Goal: Information Seeking & Learning: Learn about a topic

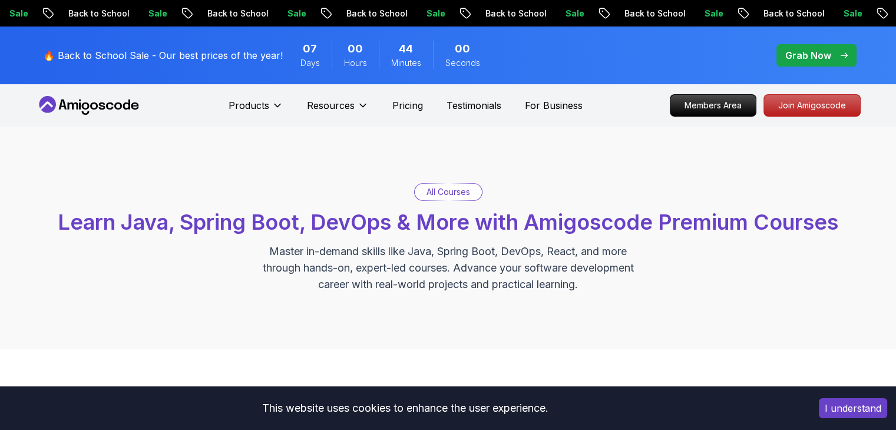
click at [438, 193] on p "All Courses" at bounding box center [448, 192] width 44 height 12
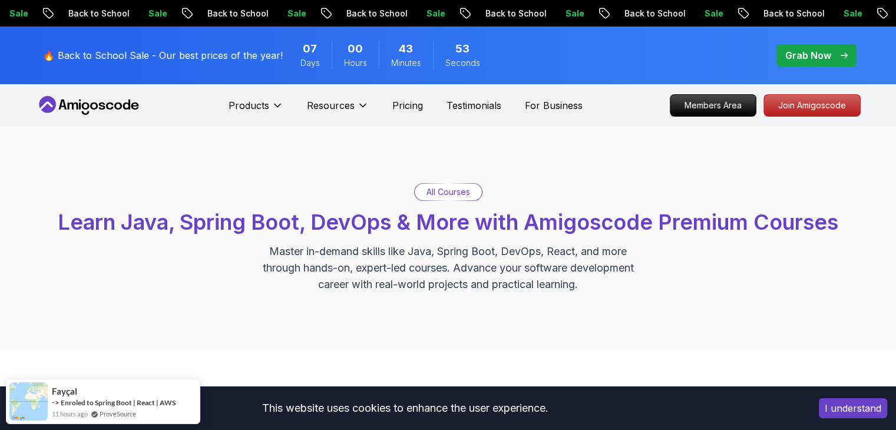
click at [799, 56] on p "Grab Now" at bounding box center [808, 55] width 46 height 14
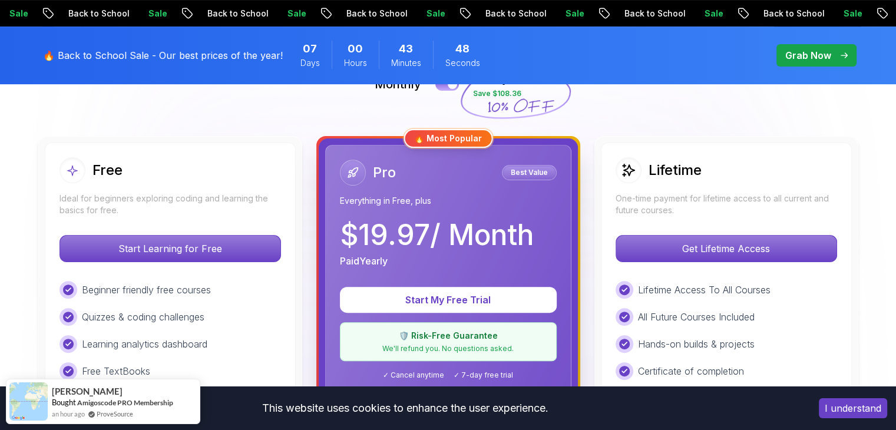
scroll to position [353, 0]
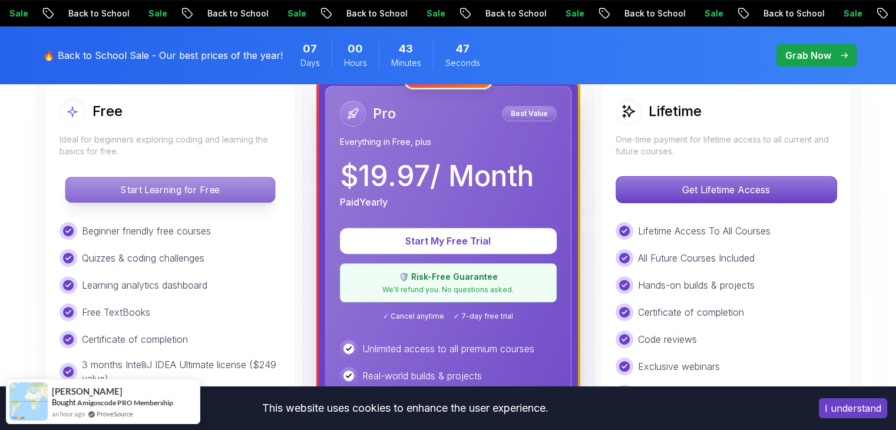
click at [108, 194] on p "Start Learning for Free" at bounding box center [169, 189] width 209 height 25
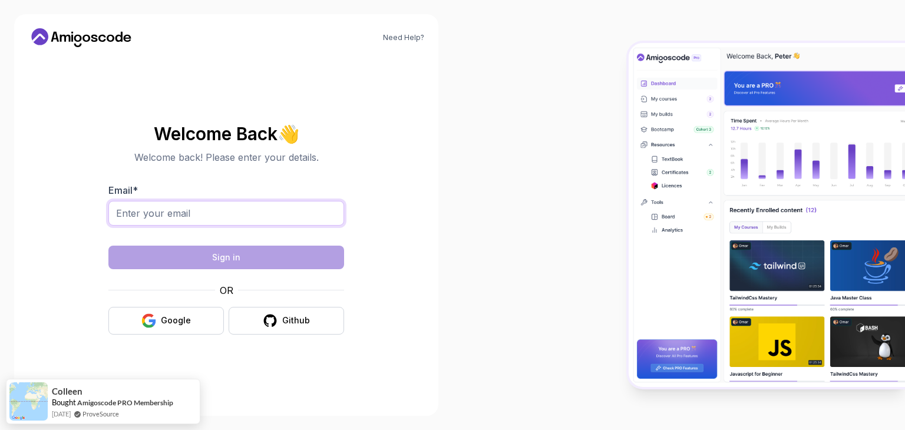
click at [283, 218] on input "Email *" at bounding box center [226, 213] width 236 height 25
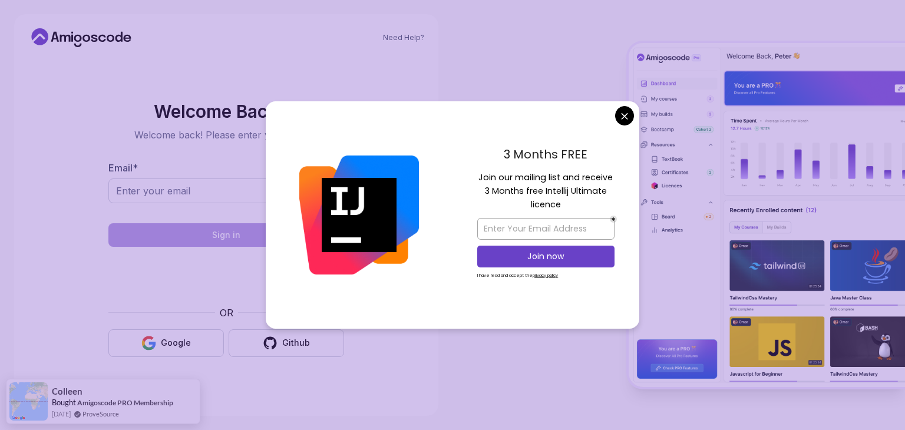
click at [245, 246] on form "Email * Sign in OR Google Github" at bounding box center [226, 259] width 236 height 196
click at [619, 111] on body "Need Help? Welcome Back 👋 Welcome back! Please enter your details. Email * Sign…" at bounding box center [452, 215] width 905 height 430
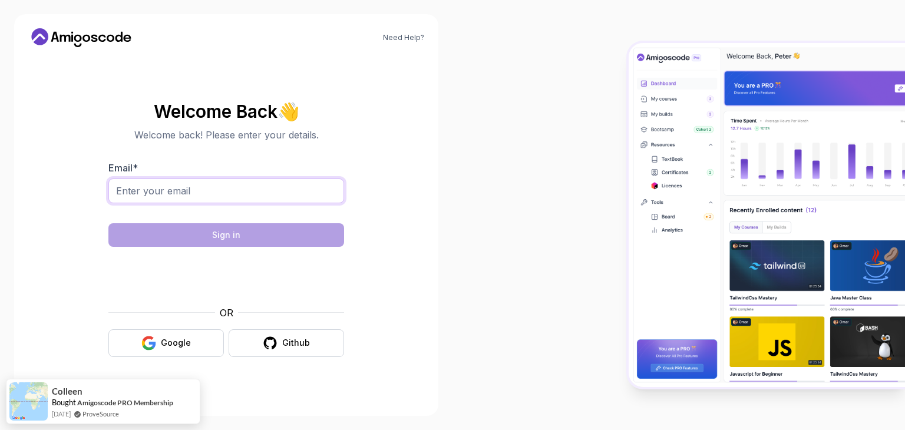
click at [161, 184] on input "Email *" at bounding box center [226, 190] width 236 height 25
type input "[EMAIL_ADDRESS][DOMAIN_NAME]"
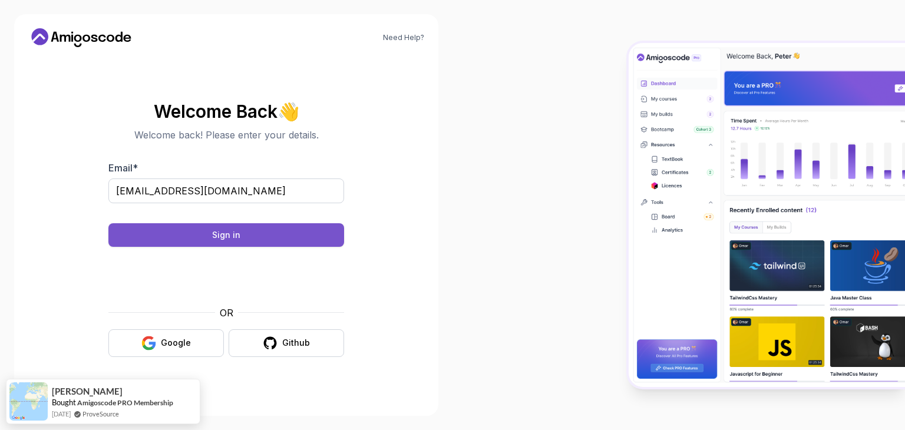
click at [243, 241] on button "Sign in" at bounding box center [226, 235] width 236 height 24
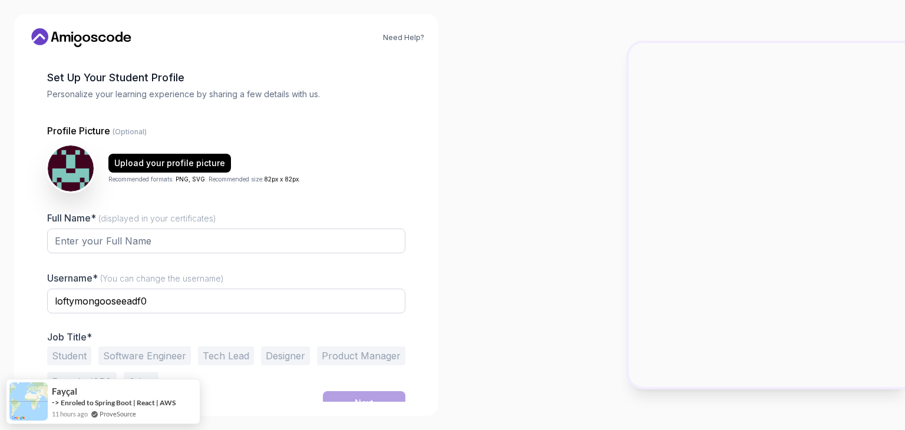
scroll to position [61, 0]
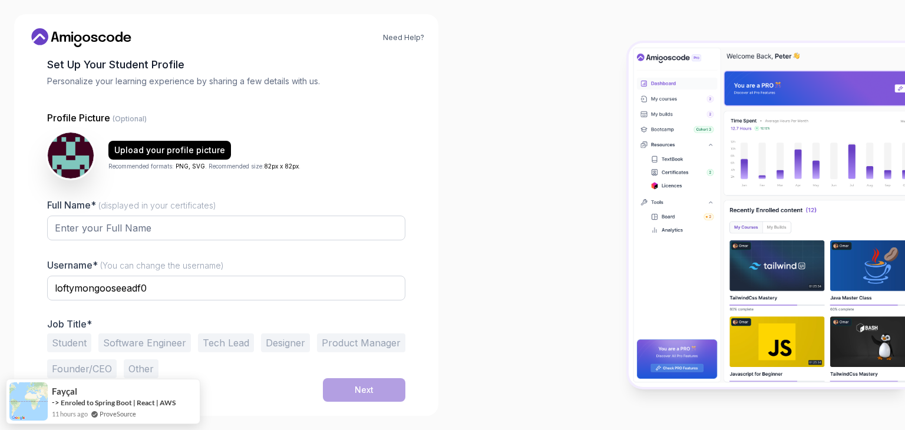
click at [542, 160] on div at bounding box center [678, 215] width 452 height 430
click at [145, 150] on div "Upload your profile picture" at bounding box center [169, 150] width 111 height 12
click at [69, 346] on button "Student" at bounding box center [69, 342] width 44 height 19
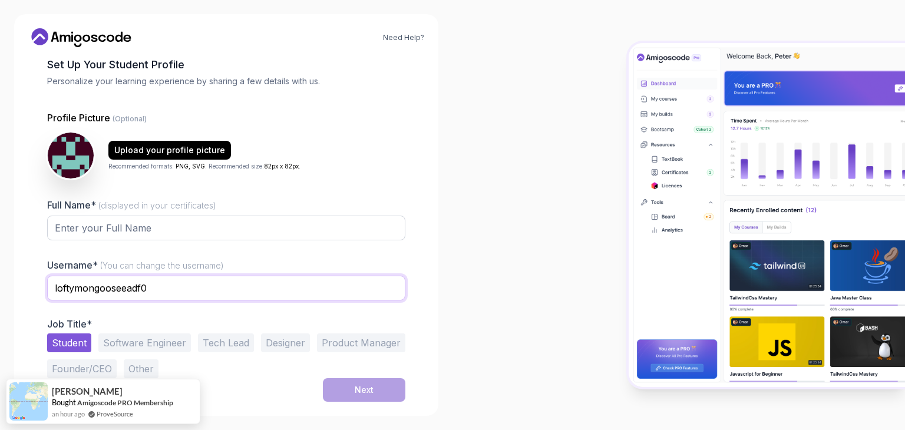
click at [260, 276] on input "loftymongooseeadf0" at bounding box center [226, 288] width 358 height 25
drag, startPoint x: 141, startPoint y: 282, endPoint x: 0, endPoint y: 299, distance: 142.4
click at [0, 299] on div "Need Help? 1 Set Up Your Profile 1 Set Up Your Profile 2 Let's Get to Know You …" at bounding box center [226, 215] width 452 height 430
type input "sadia"
click at [85, 233] on input "Full Name* (displayed in your certificates)" at bounding box center [226, 228] width 358 height 25
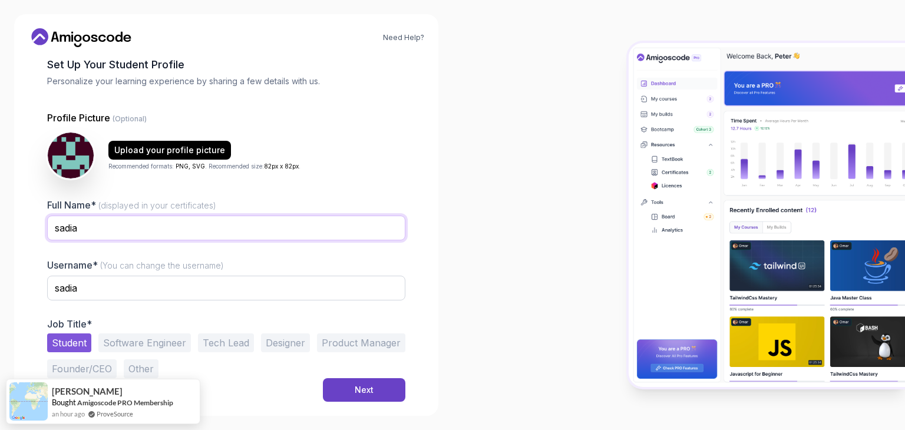
type input "sadia"
click at [360, 376] on div "Student Software Engineer Tech Lead Designer Product Manager Founder/CEO Other" at bounding box center [226, 355] width 358 height 45
click at [360, 385] on div "Next" at bounding box center [364, 390] width 19 height 12
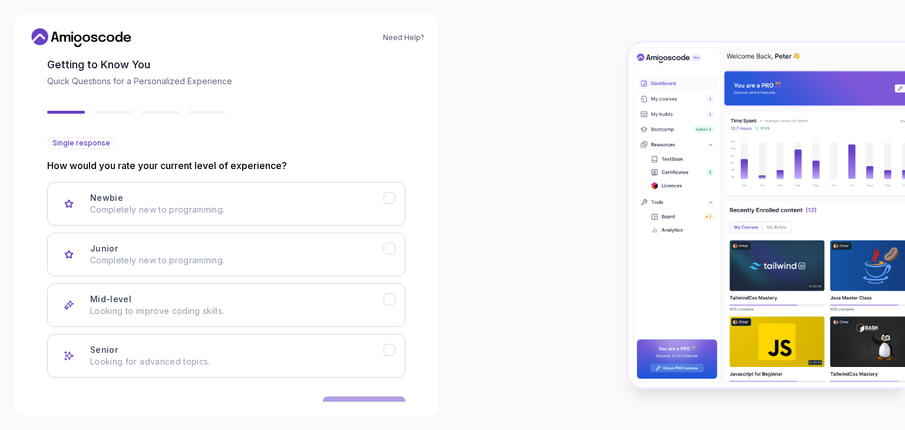
scroll to position [97, 0]
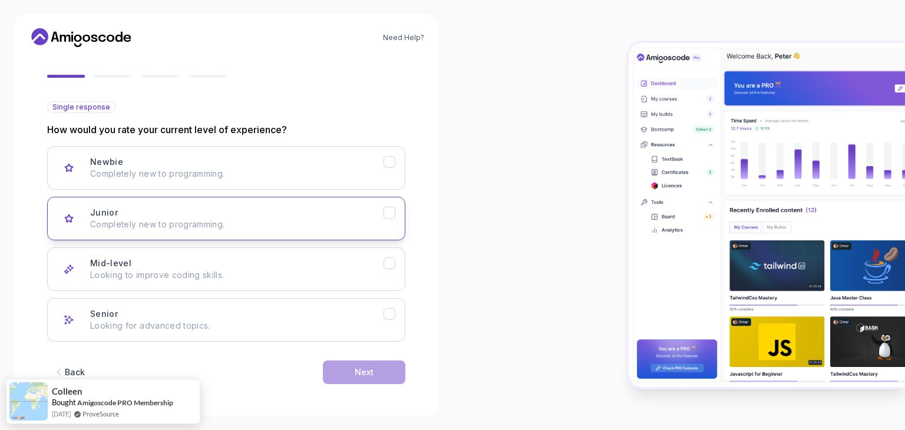
click at [344, 234] on button "Junior Completely new to programming." at bounding box center [226, 219] width 358 height 44
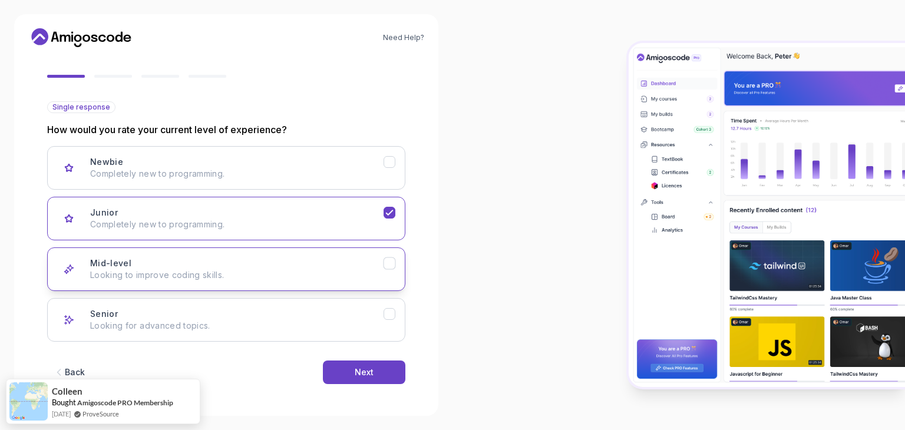
click at [339, 253] on button "Mid-level Looking to improve coding skills." at bounding box center [226, 269] width 358 height 44
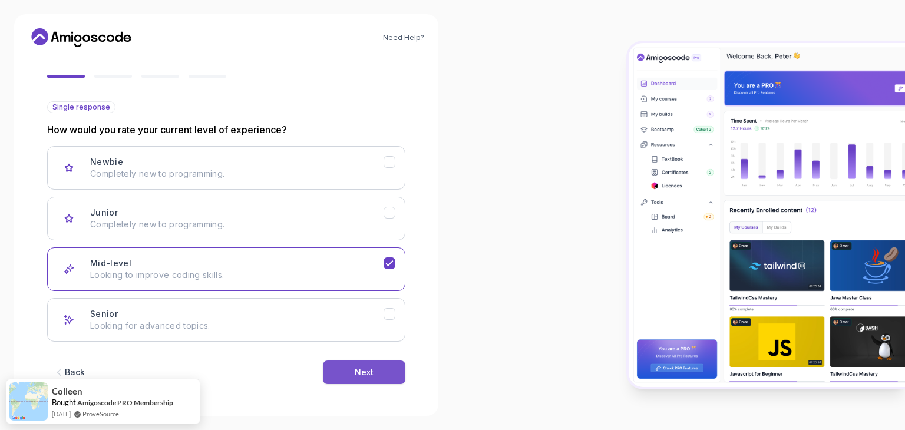
click at [358, 374] on div "Next" at bounding box center [364, 372] width 19 height 12
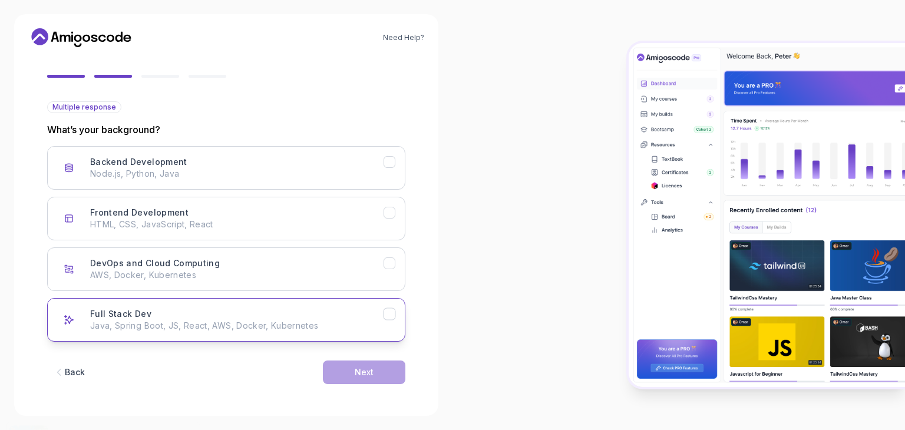
click at [267, 314] on div "Full Stack Dev Java, Spring Boot, JS, React, AWS, Docker, Kubernetes" at bounding box center [236, 320] width 293 height 24
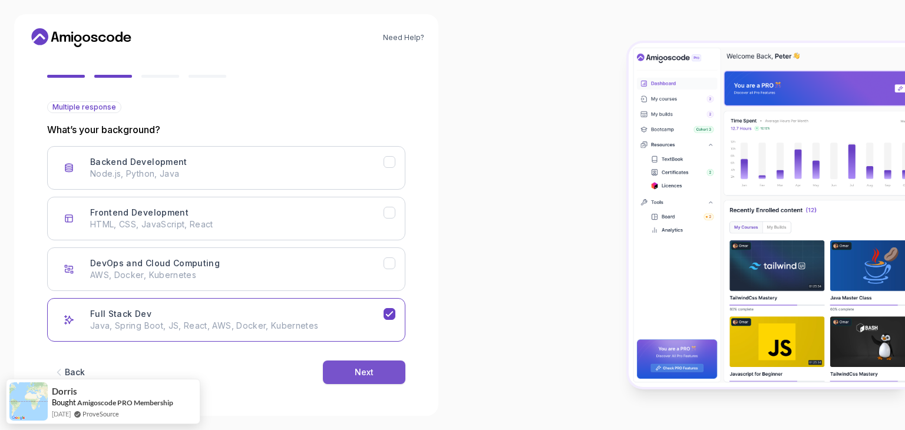
click at [383, 378] on button "Next" at bounding box center [364, 372] width 82 height 24
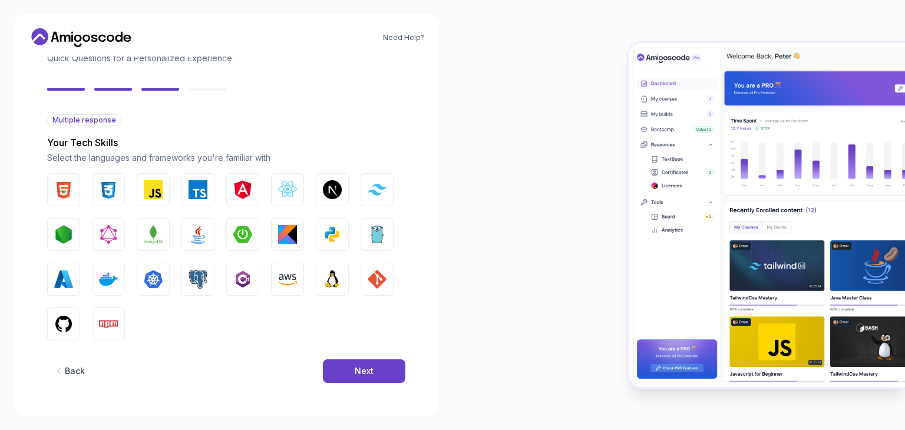
click at [383, 378] on button "Next" at bounding box center [364, 371] width 82 height 24
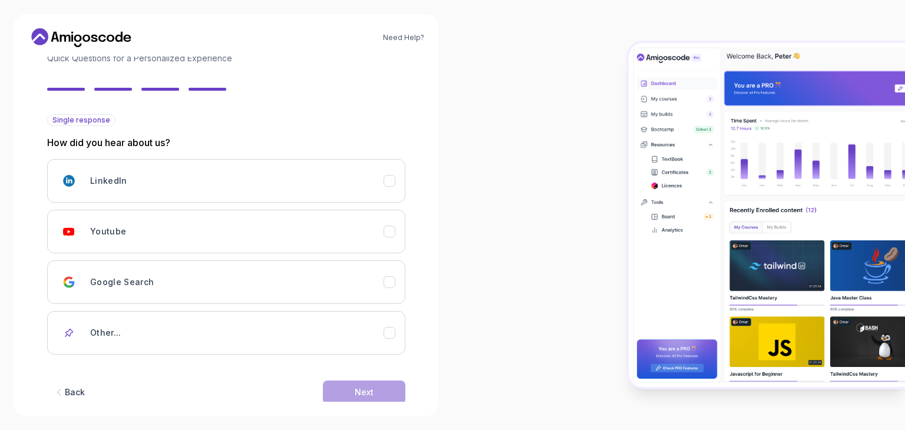
click at [383, 378] on div "Back Next" at bounding box center [226, 392] width 358 height 61
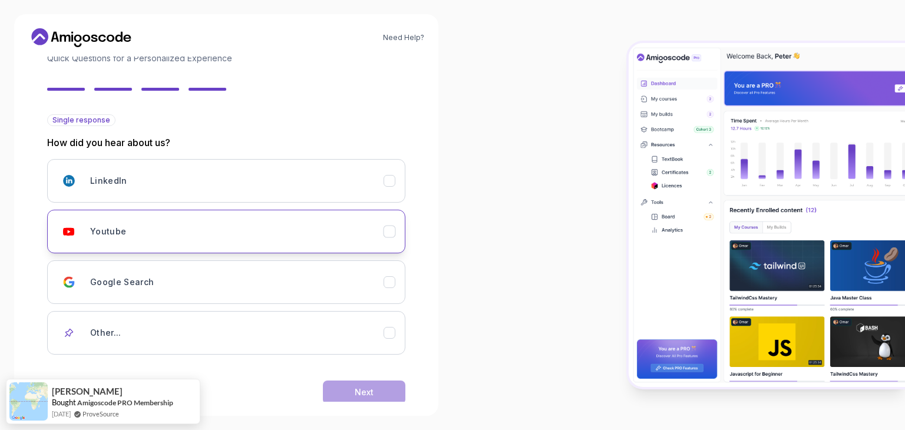
click at [186, 213] on button "Youtube" at bounding box center [226, 232] width 358 height 44
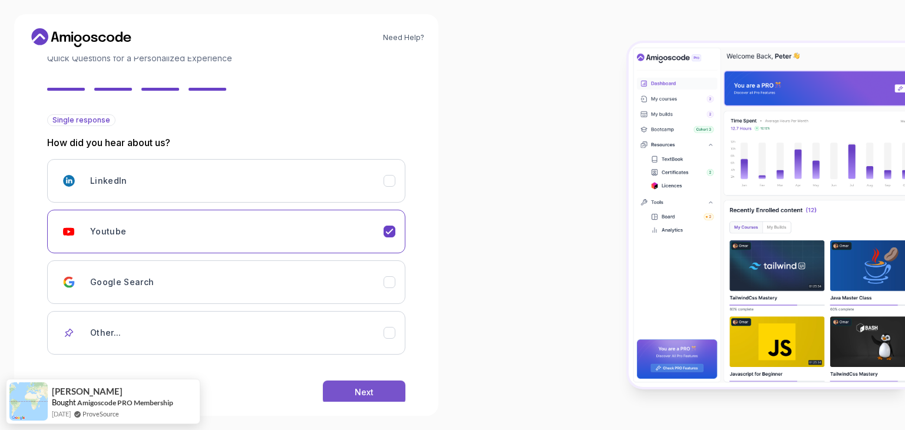
click at [363, 386] on div "Next" at bounding box center [364, 392] width 19 height 12
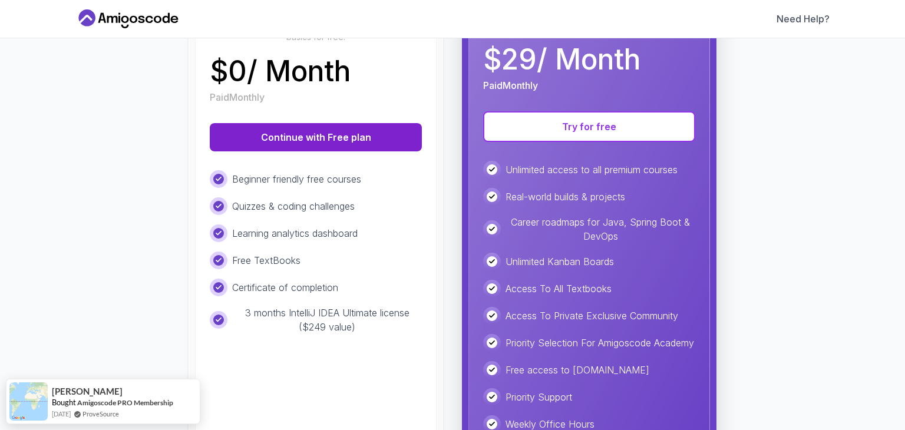
scroll to position [147, 0]
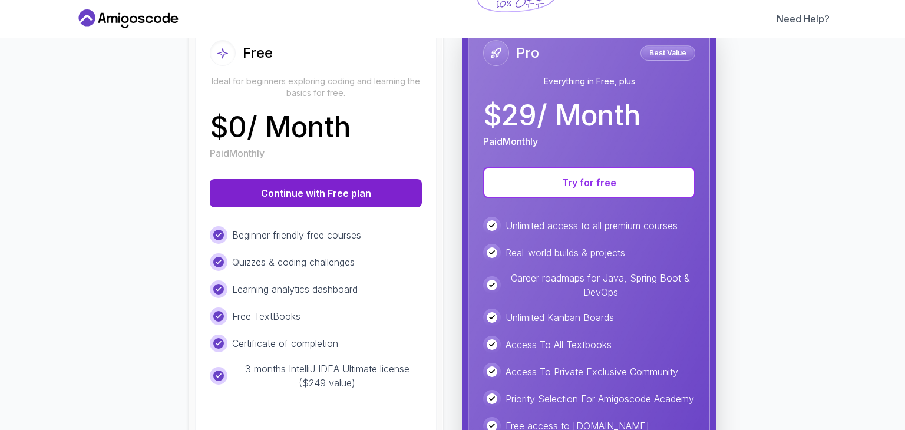
click at [282, 187] on button "Continue with Free plan" at bounding box center [316, 193] width 212 height 28
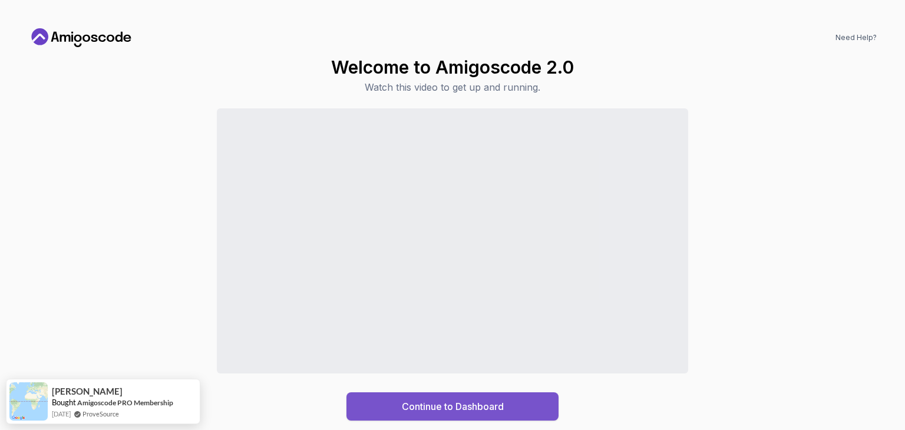
click at [429, 402] on div "Continue to Dashboard" at bounding box center [453, 406] width 102 height 14
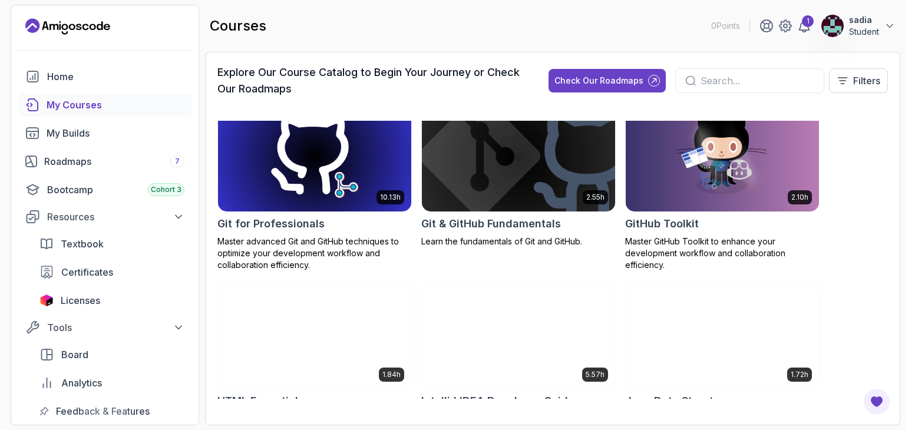
scroll to position [504, 0]
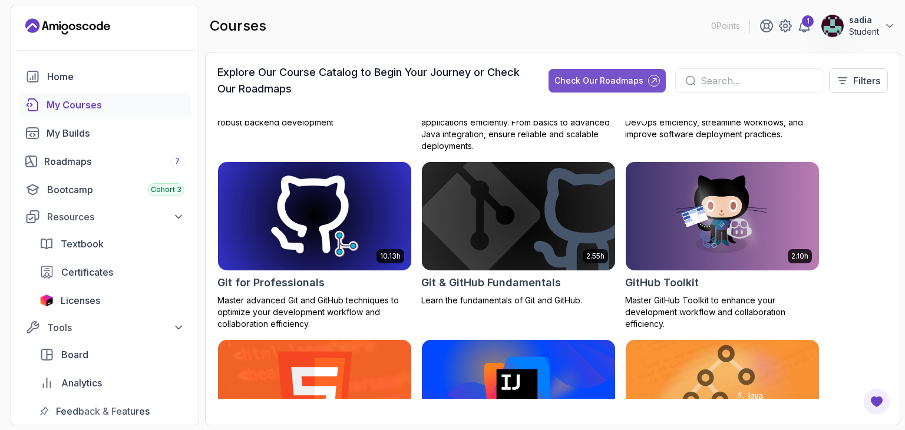
click at [602, 75] on div "Check Our Roadmaps" at bounding box center [598, 81] width 89 height 12
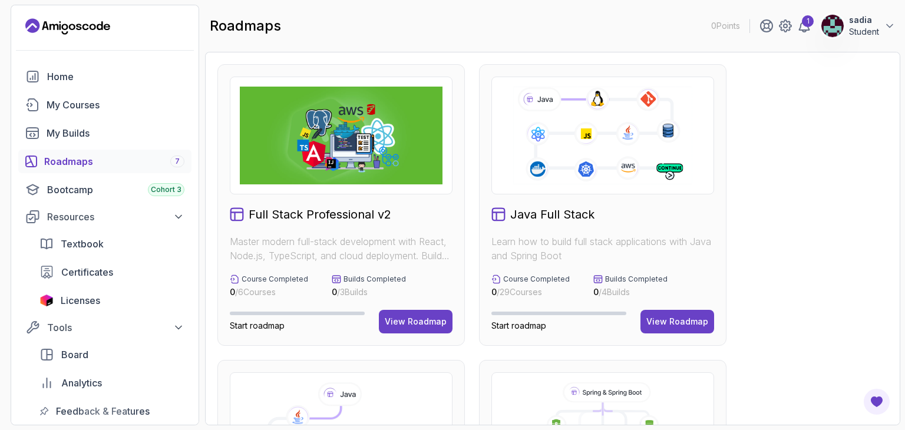
click at [504, 216] on icon at bounding box center [498, 214] width 12 height 12
click at [683, 323] on div "View Roadmap" at bounding box center [677, 322] width 62 height 12
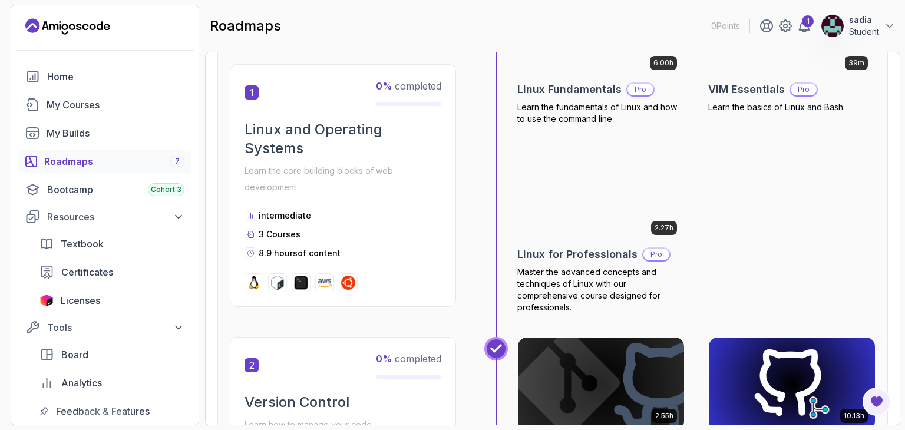
scroll to position [617, 0]
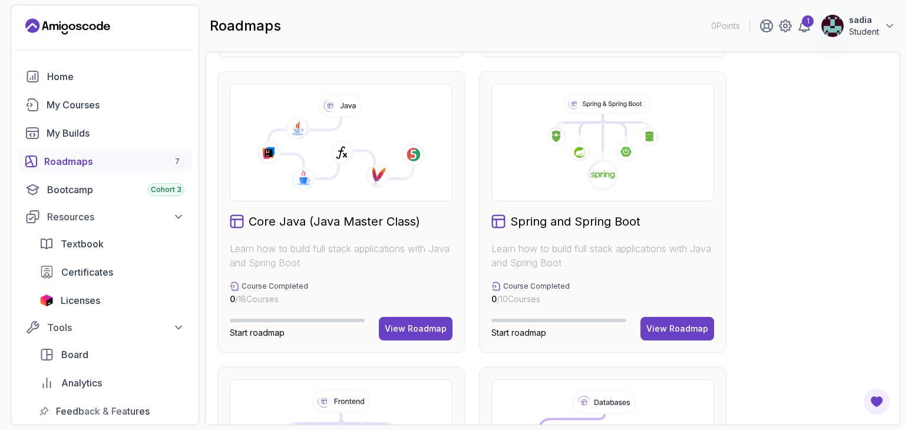
scroll to position [230, 0]
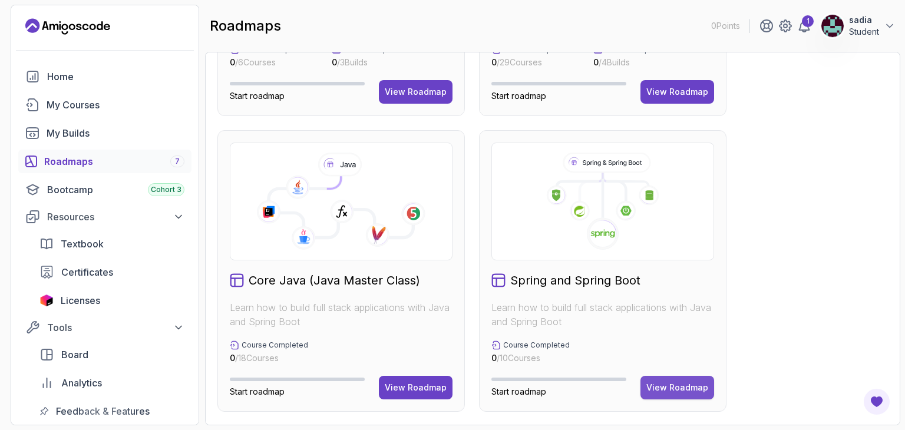
click at [688, 388] on div "View Roadmap" at bounding box center [677, 388] width 62 height 12
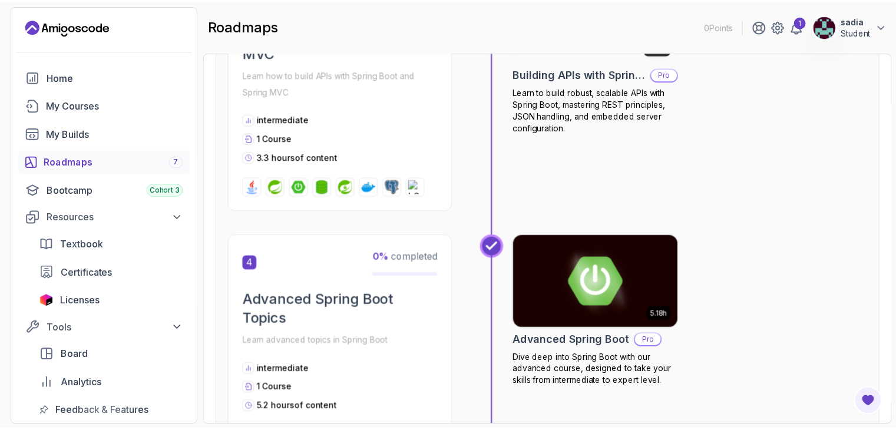
scroll to position [816, 0]
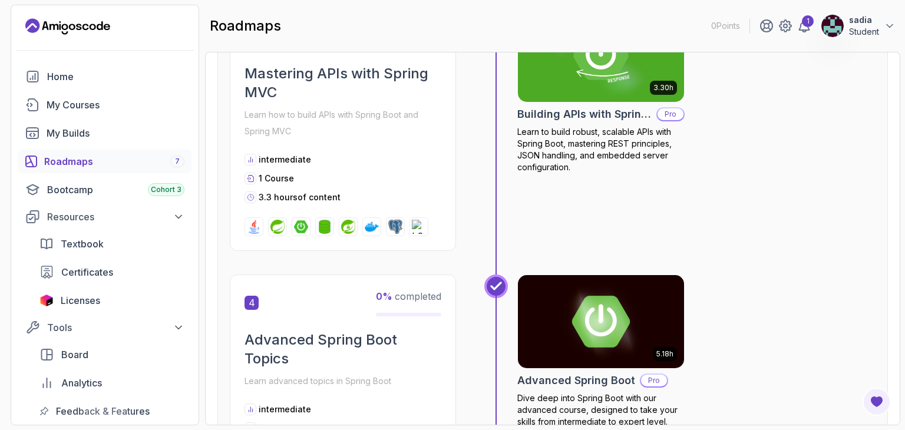
click at [582, 281] on img at bounding box center [601, 322] width 174 height 98
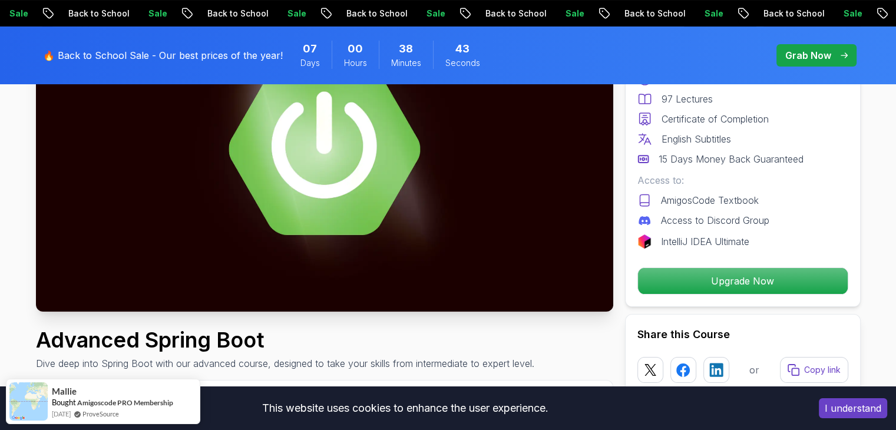
scroll to position [412, 0]
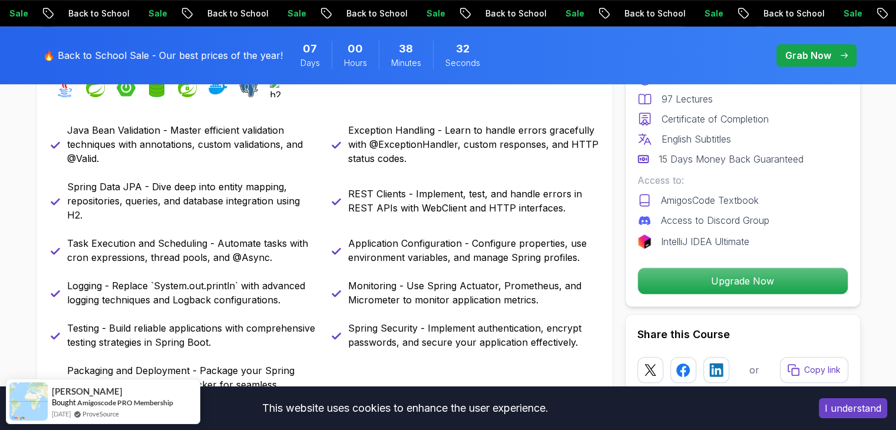
scroll to position [589, 0]
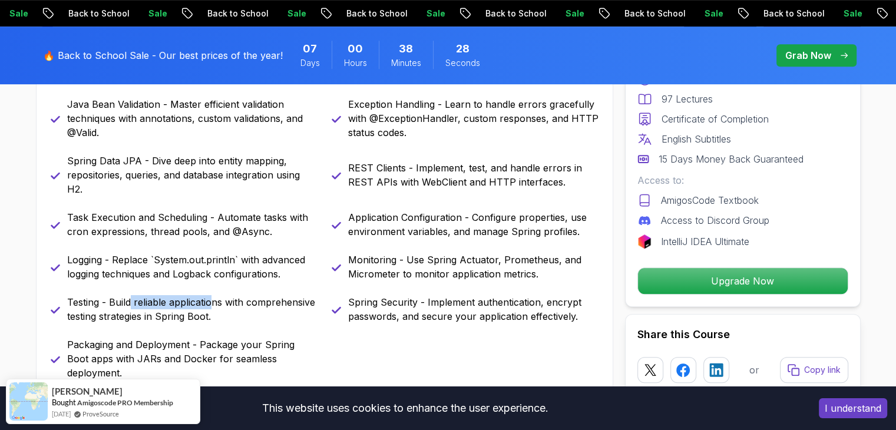
drag, startPoint x: 131, startPoint y: 303, endPoint x: 210, endPoint y: 308, distance: 79.7
click at [210, 308] on p "Testing - Build reliable applications with comprehensive testing strategies in …" at bounding box center [192, 309] width 250 height 28
drag, startPoint x: 151, startPoint y: 343, endPoint x: 248, endPoint y: 345, distance: 97.2
click at [248, 345] on p "Packaging and Deployment - Package your Spring Boot apps with JARs and Docker f…" at bounding box center [192, 358] width 250 height 42
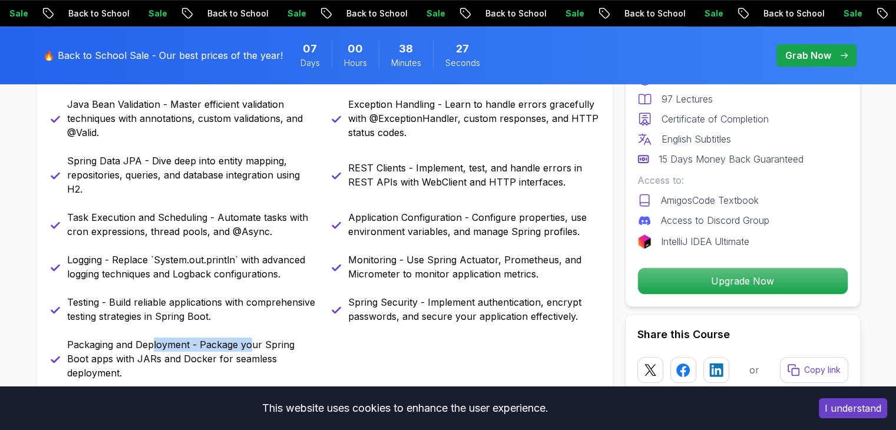
scroll to position [530, 0]
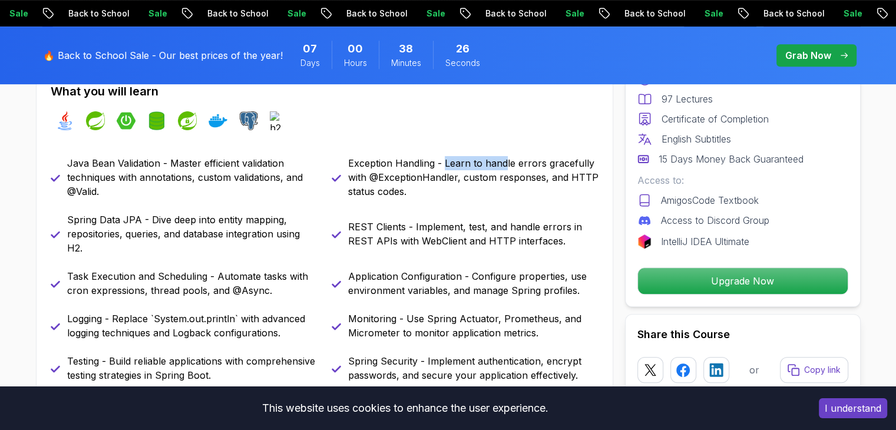
drag, startPoint x: 450, startPoint y: 157, endPoint x: 515, endPoint y: 173, distance: 66.7
click at [510, 167] on p "Exception Handling - Learn to handle errors gracefully with @ExceptionHandler, …" at bounding box center [473, 177] width 250 height 42
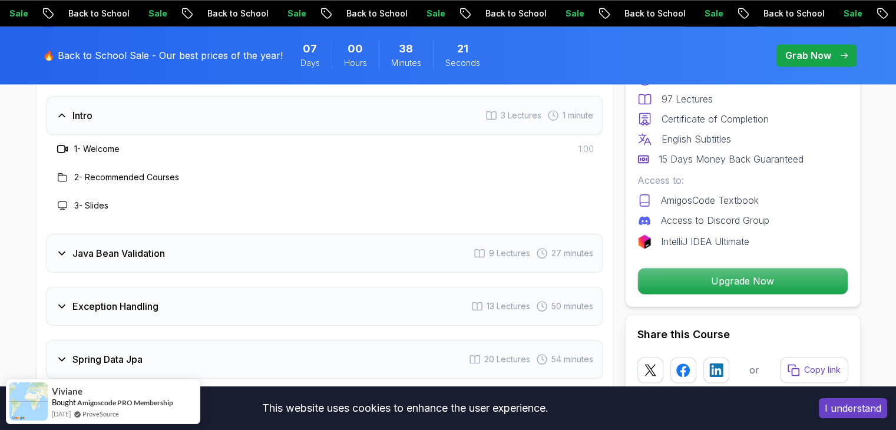
scroll to position [1649, 0]
click at [110, 247] on h3 "Java Bean Validation" at bounding box center [118, 254] width 92 height 14
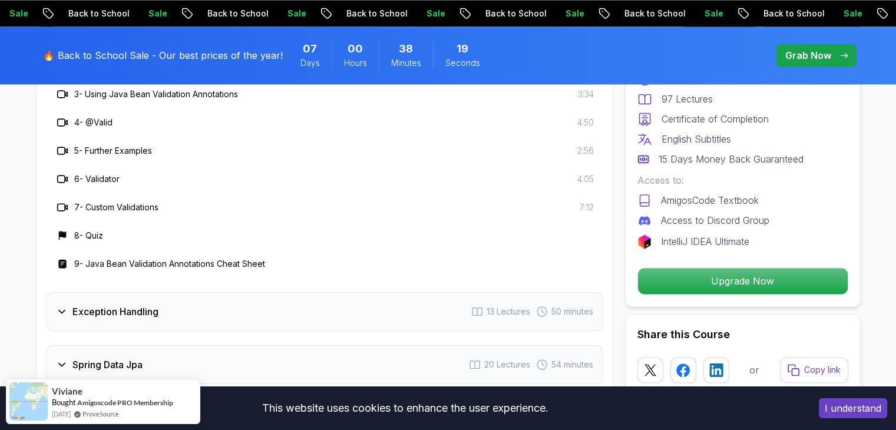
scroll to position [1885, 0]
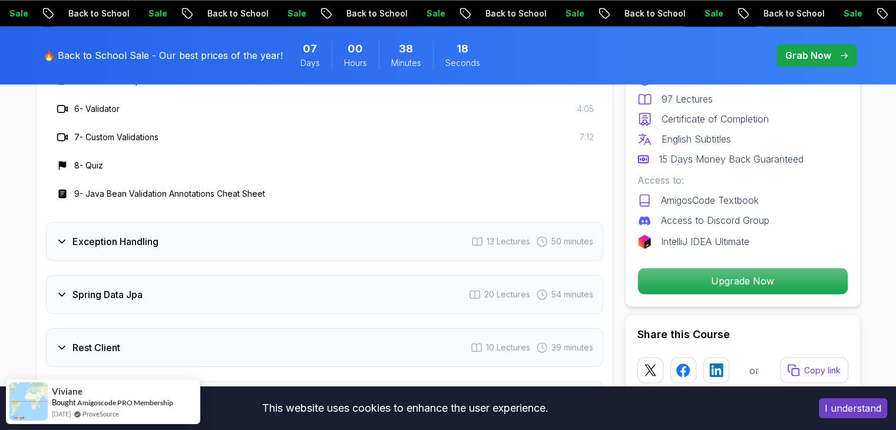
click at [127, 231] on div "Intro 3 Lectures 1 minute Java Bean Validation 9 Lectures 27 minutes 1 - Java B…" at bounding box center [324, 326] width 557 height 929
click at [129, 222] on div "Exception Handling 13 Lectures 50 minutes" at bounding box center [324, 241] width 557 height 39
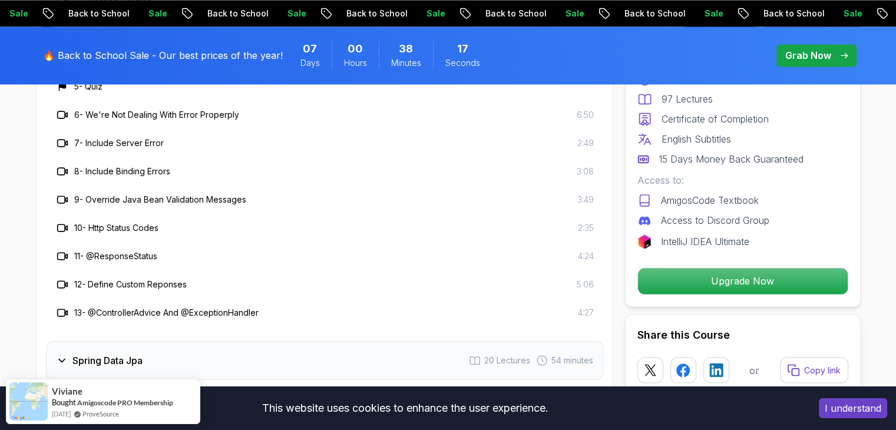
scroll to position [2002, 0]
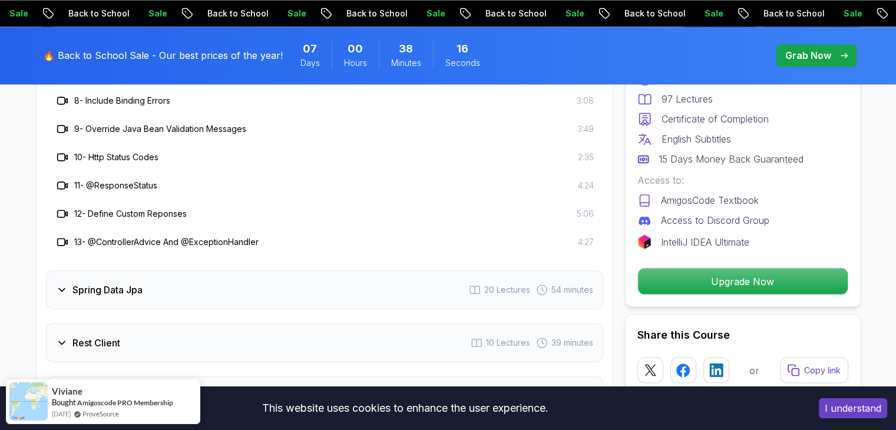
click at [135, 271] on div "Spring Data Jpa 20 Lectures 54 minutes" at bounding box center [324, 289] width 557 height 39
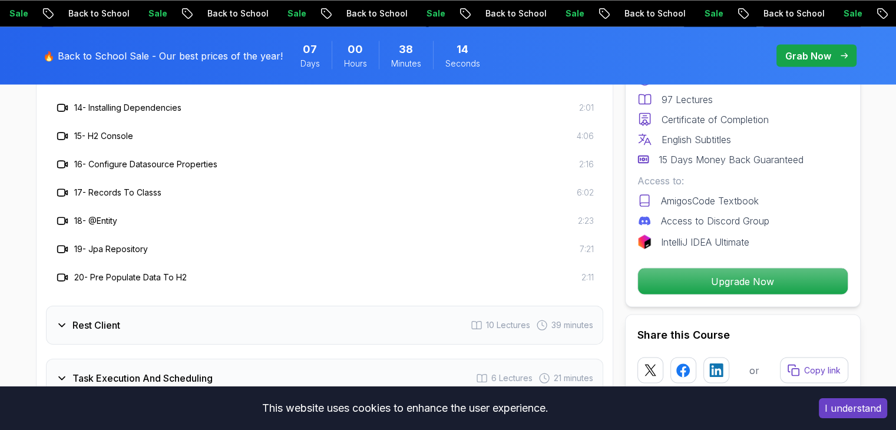
scroll to position [2238, 0]
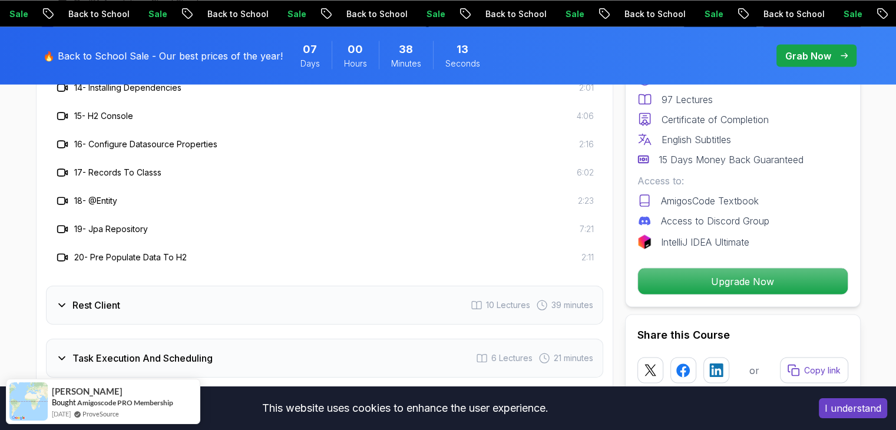
click at [154, 286] on div "Rest Client 10 Lectures 39 minutes" at bounding box center [324, 305] width 557 height 39
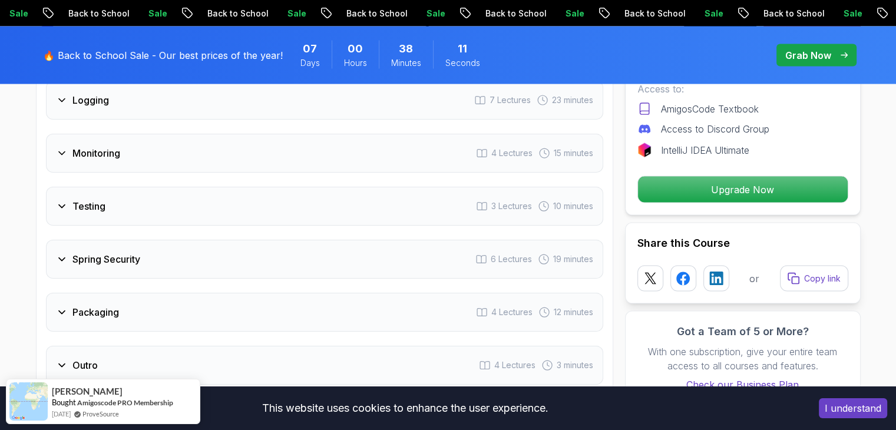
scroll to position [2297, 0]
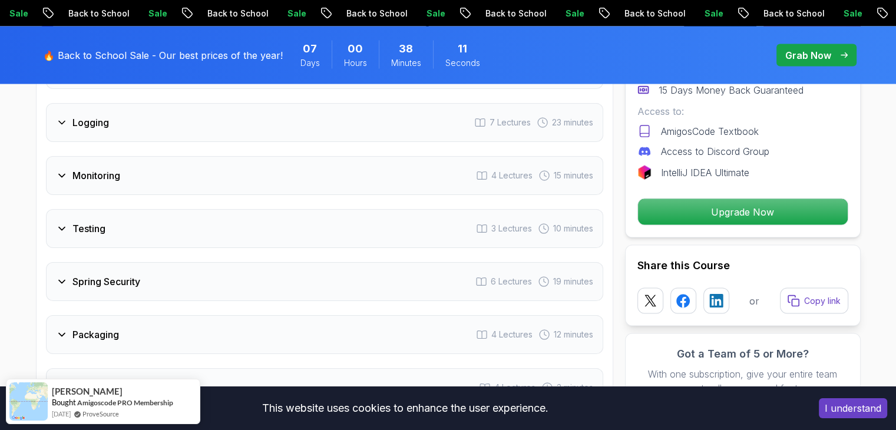
click at [111, 156] on div "Monitoring 4 Lectures 15 minutes" at bounding box center [324, 175] width 557 height 39
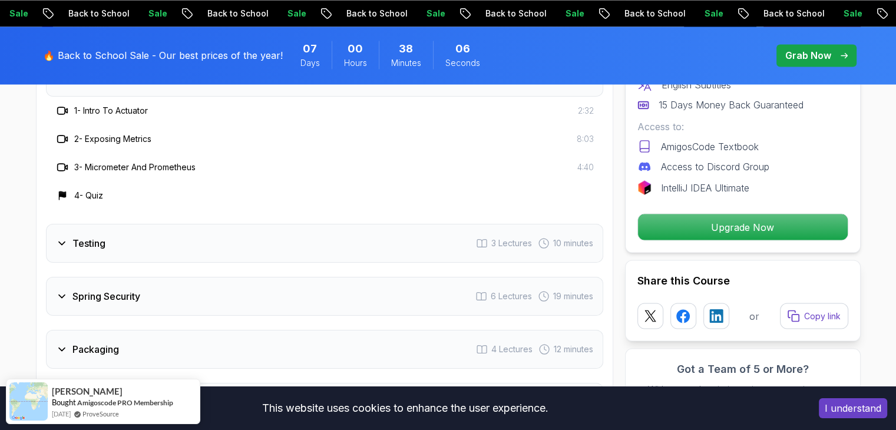
scroll to position [2073, 0]
